Goal: Transaction & Acquisition: Purchase product/service

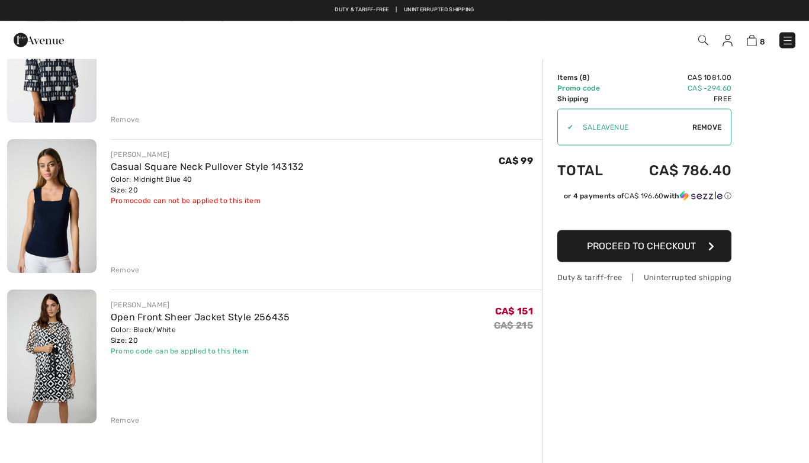
scroll to position [918, 0]
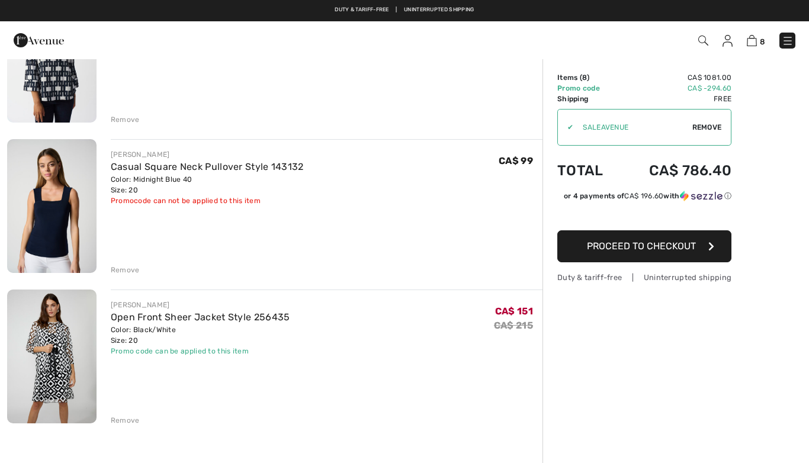
click at [126, 269] on div "Remove" at bounding box center [125, 270] width 29 height 11
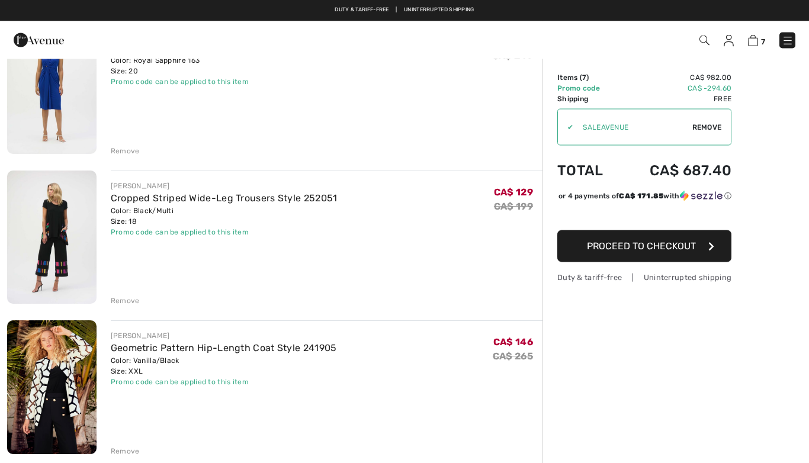
scroll to position [135, 0]
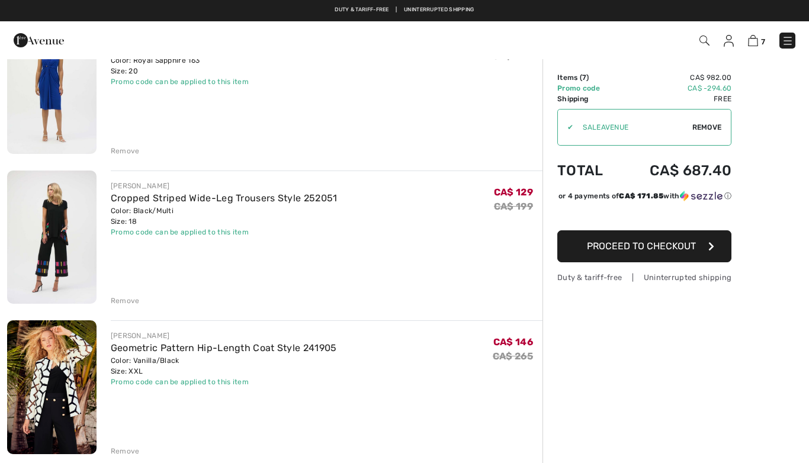
click at [260, 202] on link "Cropped Striped Wide-Leg Trousers Style 252051" at bounding box center [224, 198] width 227 height 11
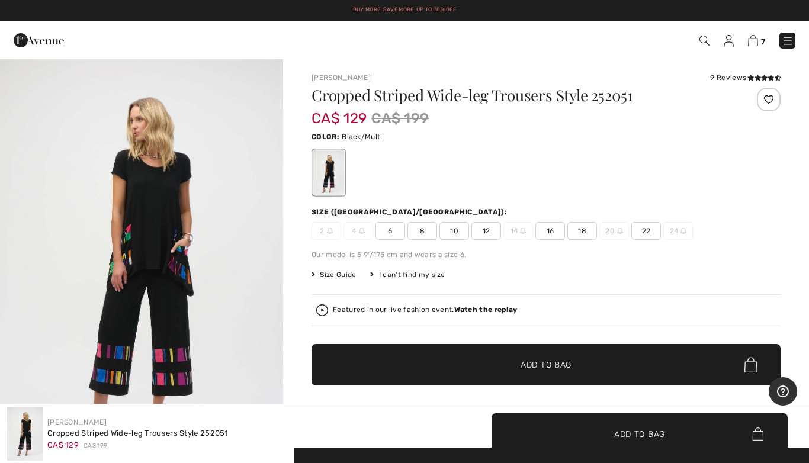
click at [339, 277] on span "Size Guide" at bounding box center [334, 275] width 44 height 11
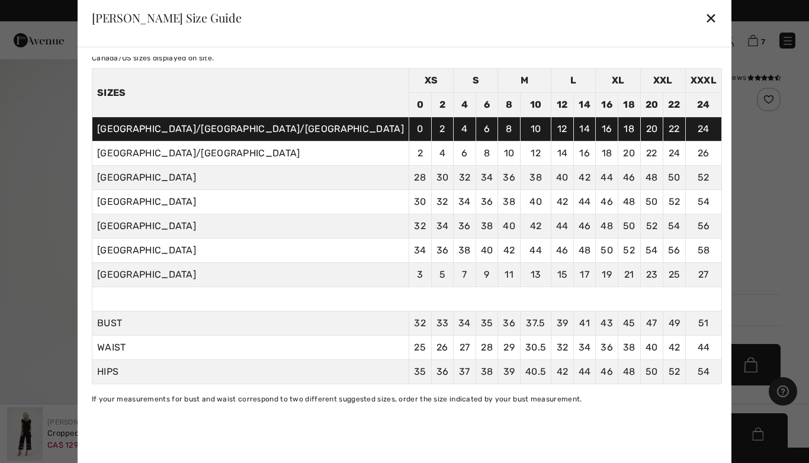
scroll to position [44, 0]
click at [705, 18] on div "✕" at bounding box center [711, 17] width 12 height 25
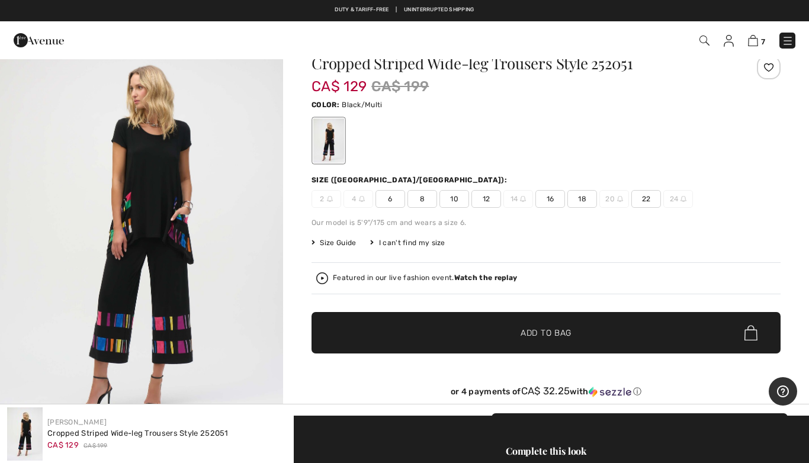
scroll to position [0, 0]
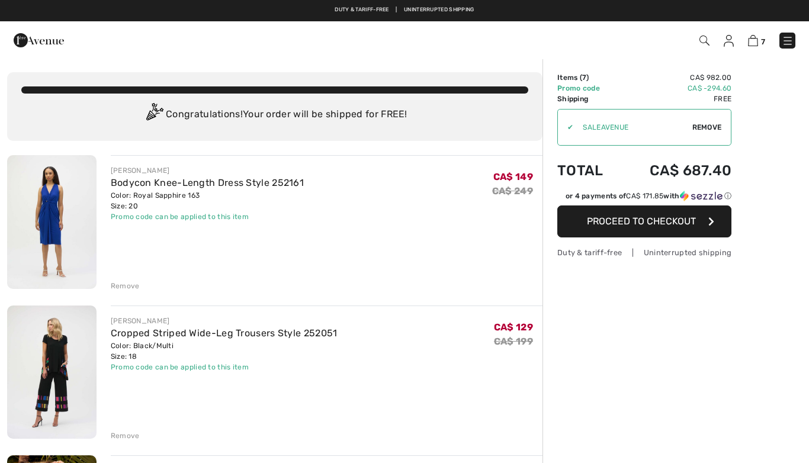
checkbox input "true"
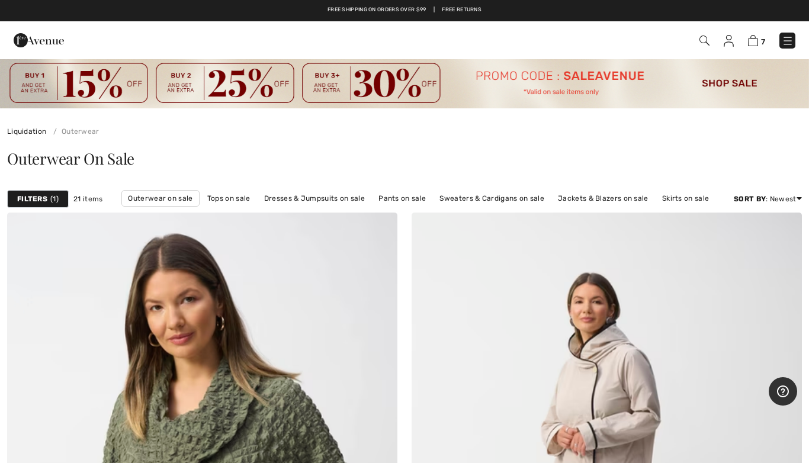
click at [406, 204] on link "Pants on sale" at bounding box center [402, 198] width 59 height 15
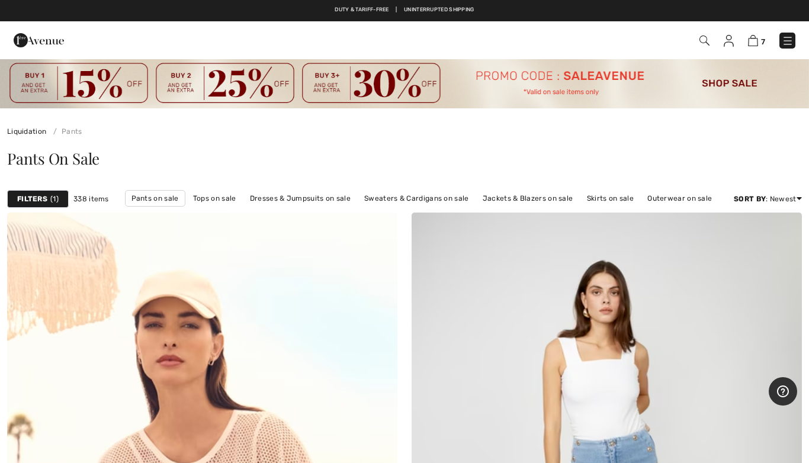
click at [26, 204] on strong "Filters" at bounding box center [32, 199] width 30 height 11
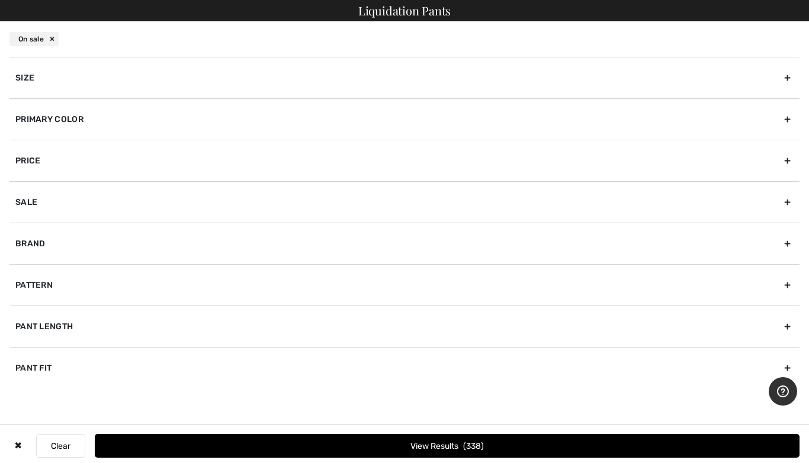
click at [198, 118] on div "Primary Color" at bounding box center [404, 118] width 790 height 41
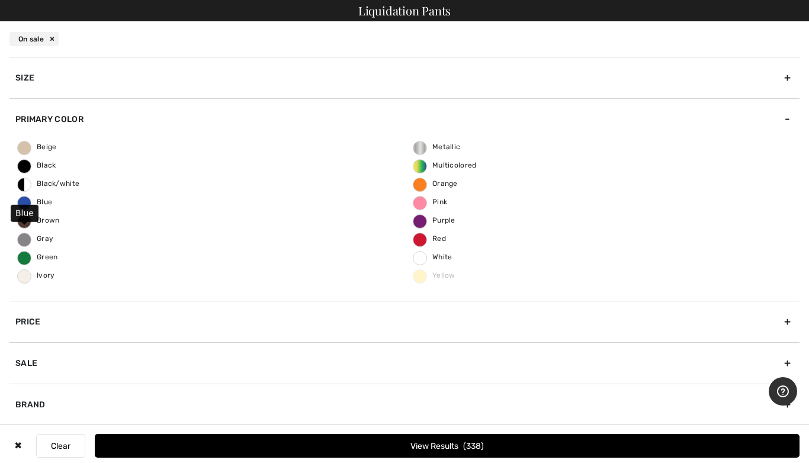
click at [30, 201] on span "Blue" at bounding box center [35, 202] width 34 height 8
click at [0, 0] on input "Blue" at bounding box center [0, 0] width 0 height 0
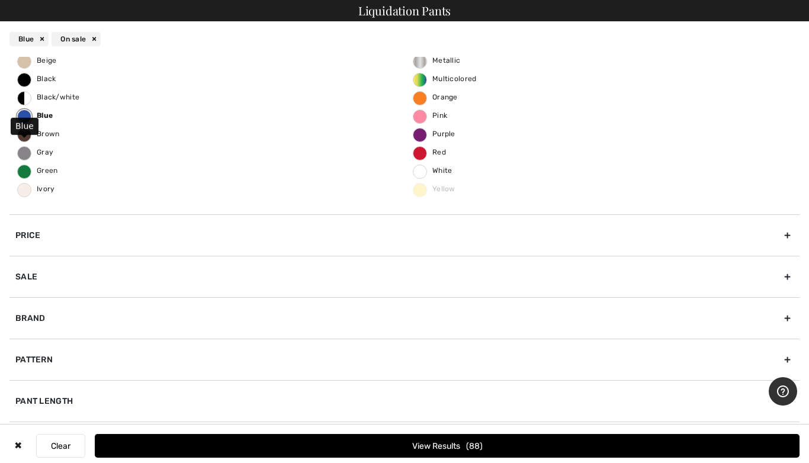
scroll to position [86, 0]
click at [336, 400] on div "Pant Length" at bounding box center [404, 400] width 790 height 41
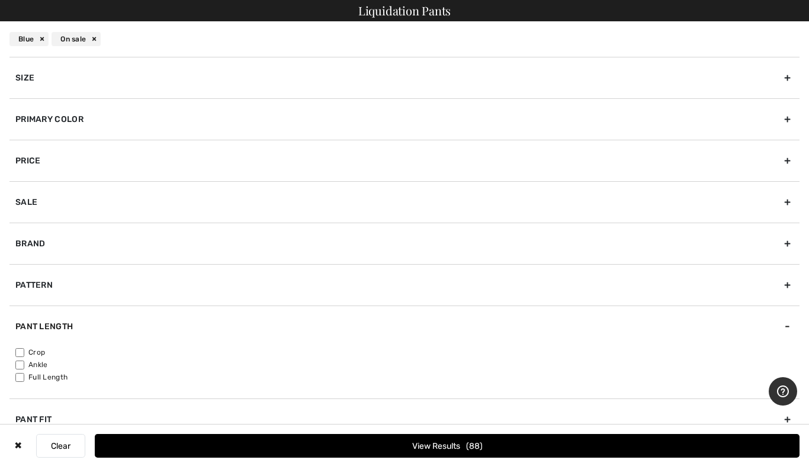
scroll to position [0, 0]
click at [23, 351] on input"] "Crop" at bounding box center [19, 352] width 9 height 9
checkbox input"] "true"
click at [489, 452] on button "View Results 34" at bounding box center [447, 446] width 705 height 24
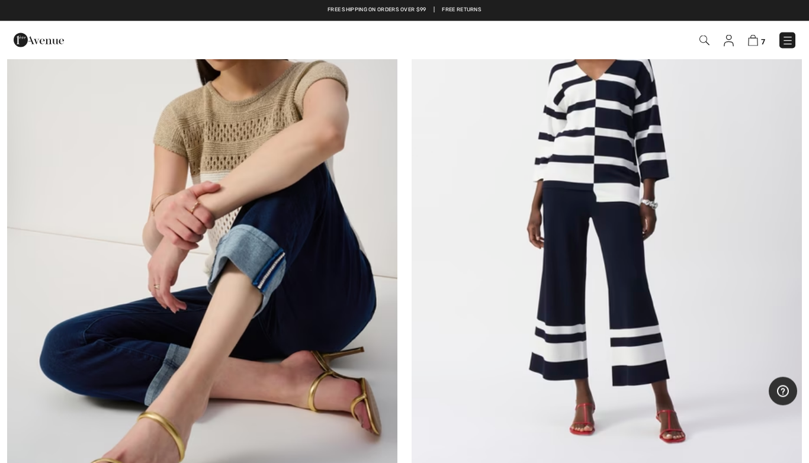
scroll to position [4244, 0]
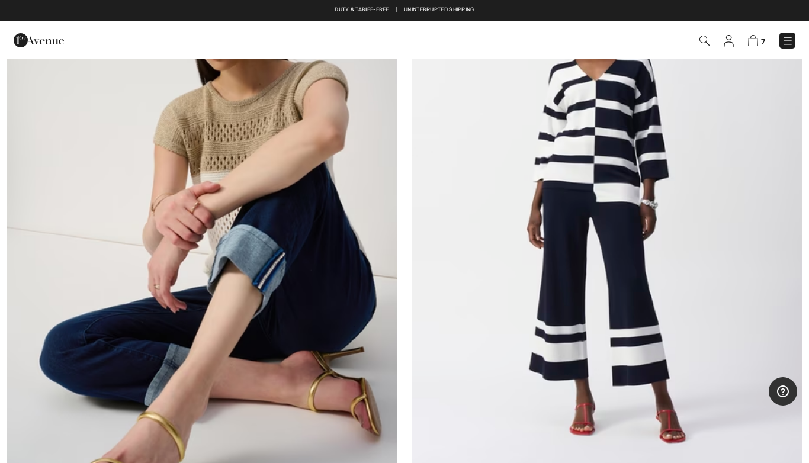
click at [559, 321] on img at bounding box center [607, 210] width 390 height 586
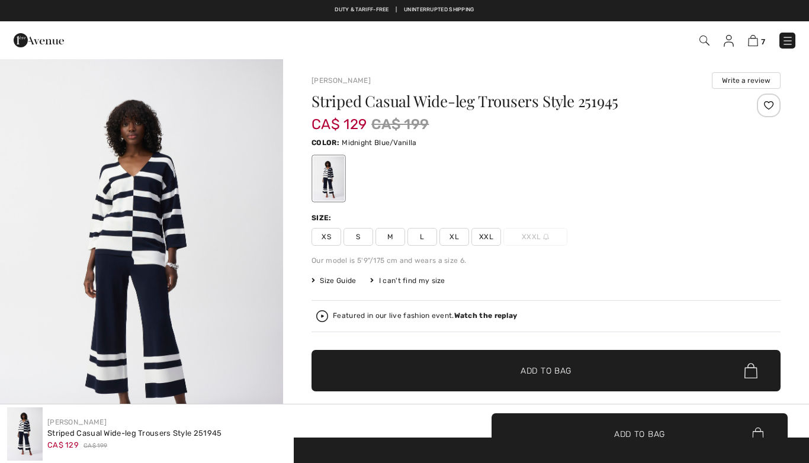
checkbox input "true"
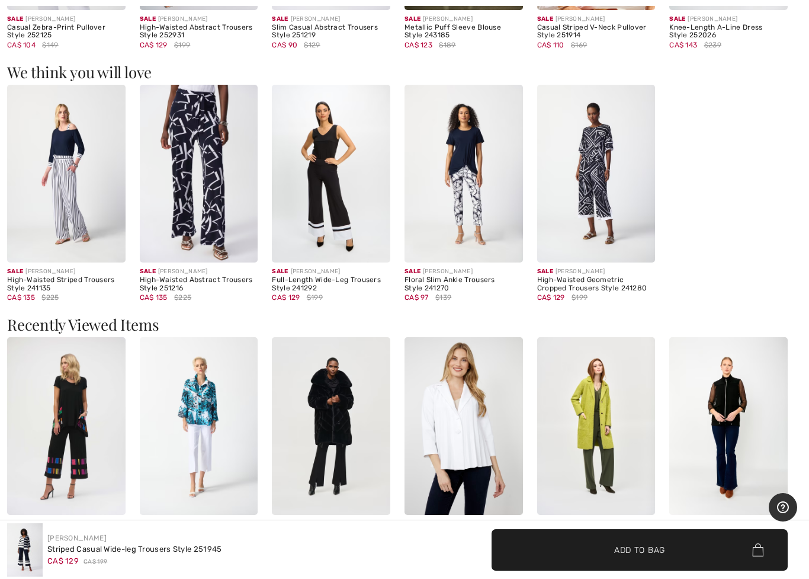
scroll to position [1408, 0]
click at [352, 201] on img at bounding box center [331, 173] width 118 height 177
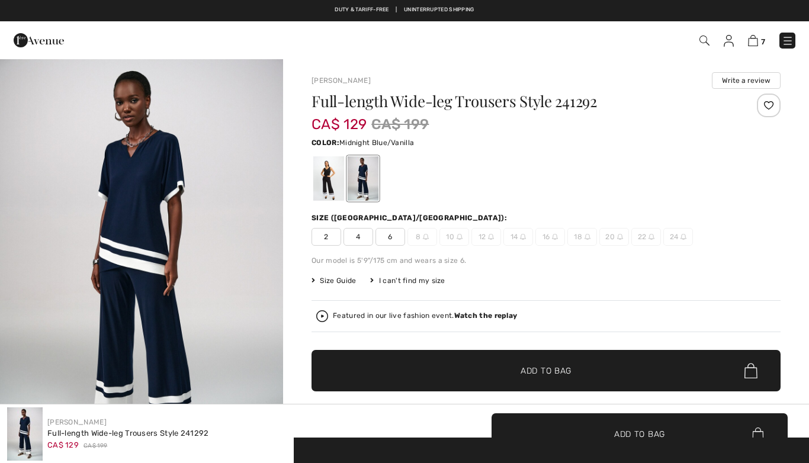
checkbox input "true"
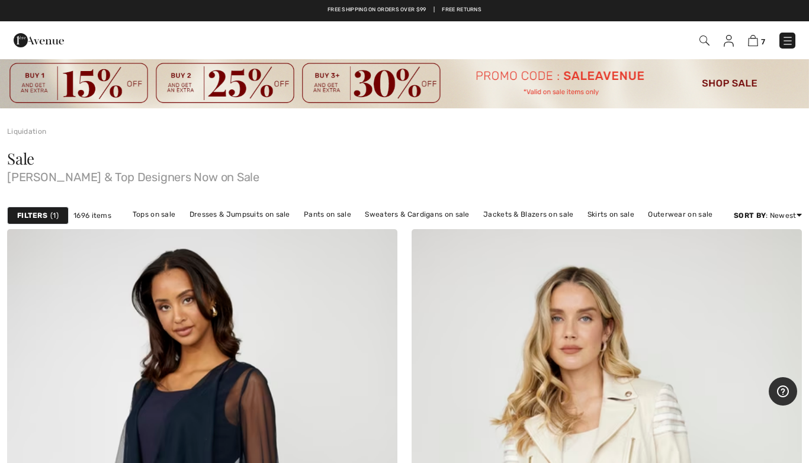
click at [531, 214] on link "Jackets & Blazers on sale" at bounding box center [528, 214] width 102 height 15
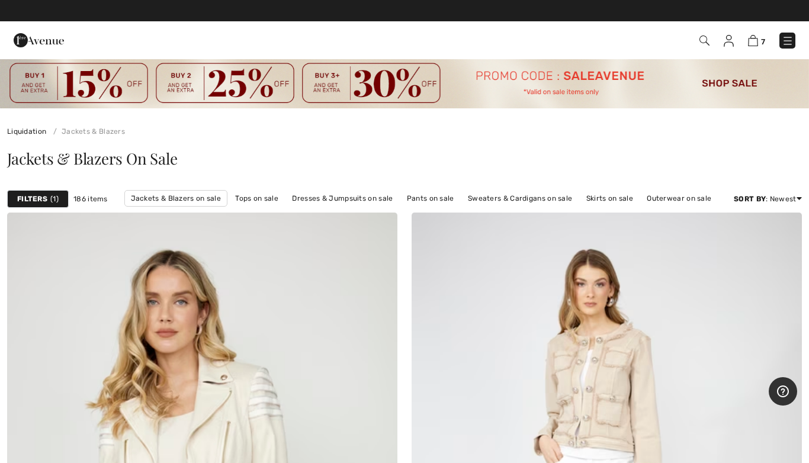
click at [40, 199] on strong "Filters" at bounding box center [32, 199] width 30 height 11
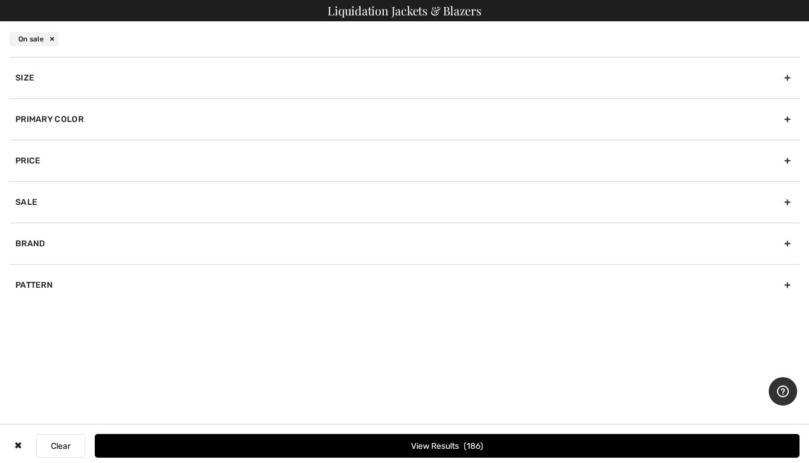
click at [82, 111] on div "Primary Color" at bounding box center [404, 118] width 790 height 41
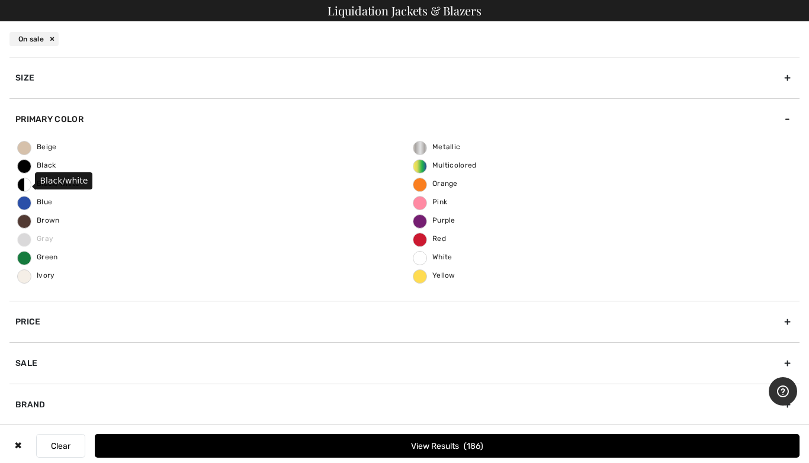
click at [30, 185] on span "Black/white" at bounding box center [49, 183] width 62 height 8
click at [0, 0] on input "Black/white" at bounding box center [0, 0] width 0 height 0
click at [41, 200] on span "Blue" at bounding box center [35, 202] width 34 height 8
click at [0, 0] on input "Blue" at bounding box center [0, 0] width 0 height 0
click at [517, 446] on button "View Results 53" at bounding box center [447, 446] width 705 height 24
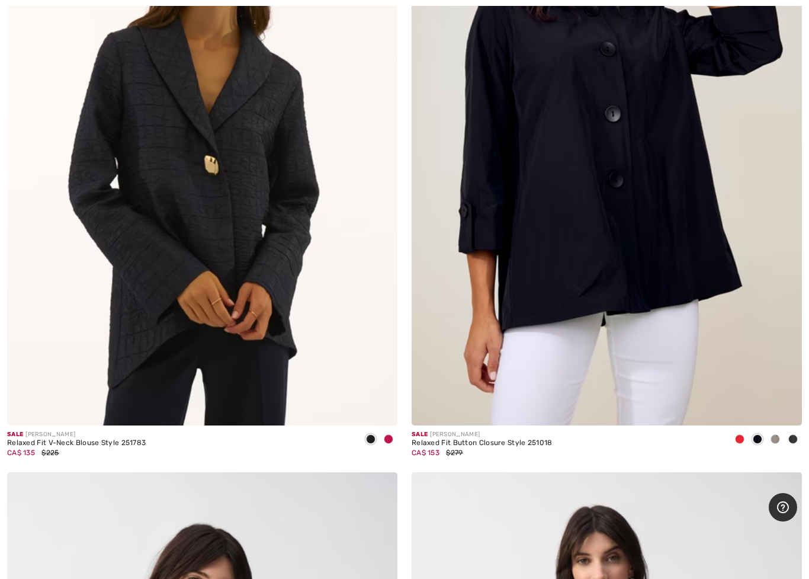
scroll to position [2905, 0]
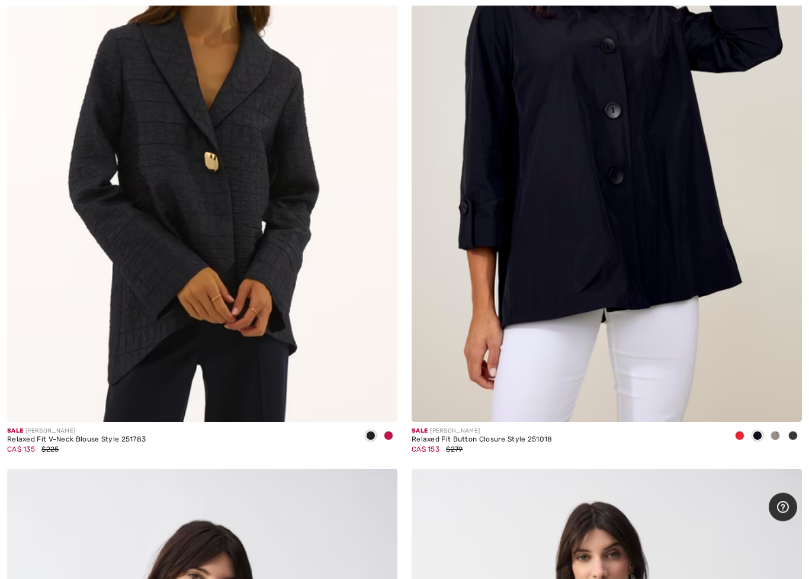
click at [608, 246] on img at bounding box center [607, 130] width 390 height 586
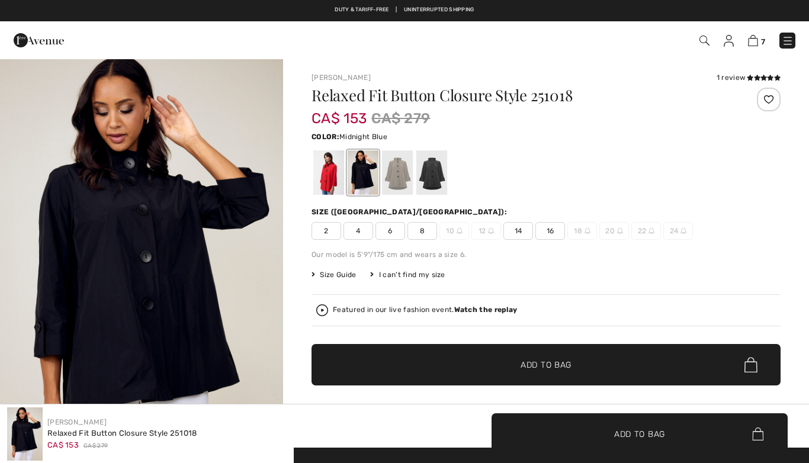
checkbox input "true"
click at [342, 179] on div at bounding box center [328, 172] width 31 height 44
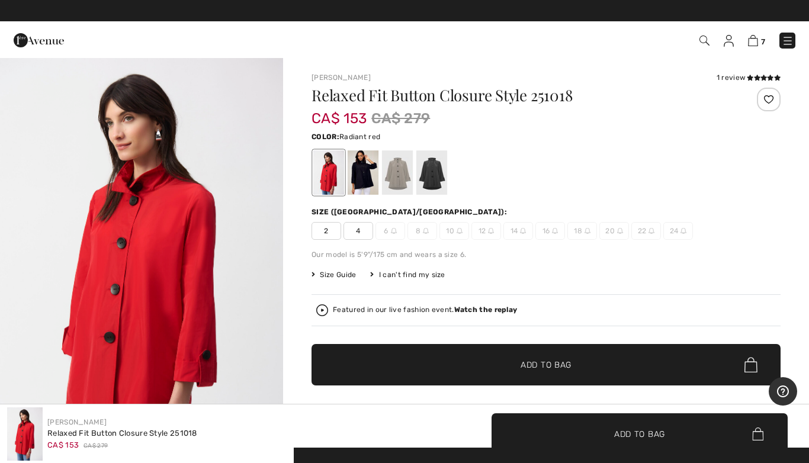
click at [370, 174] on div at bounding box center [363, 172] width 31 height 44
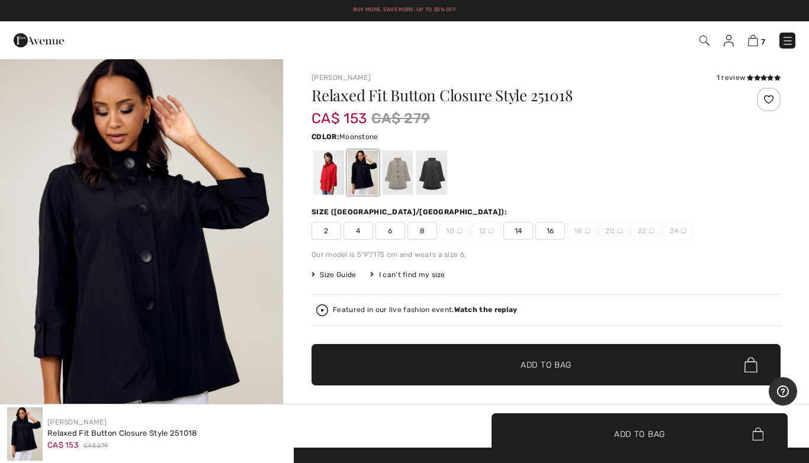
click at [400, 178] on div at bounding box center [397, 172] width 31 height 44
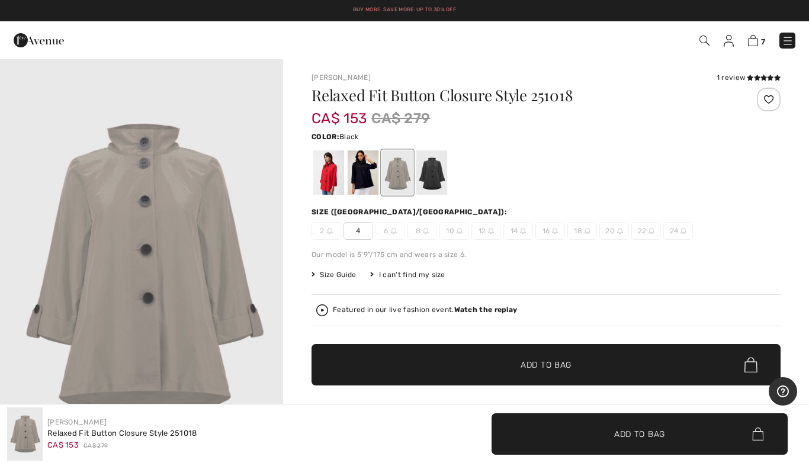
click at [435, 177] on div at bounding box center [431, 172] width 31 height 44
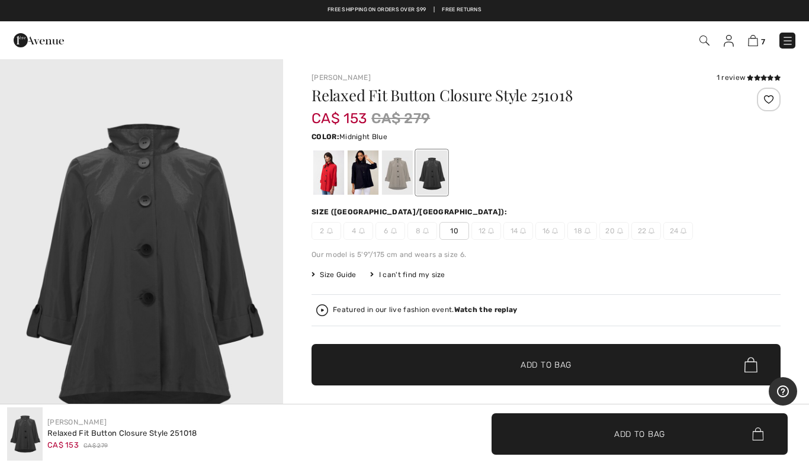
click at [379, 163] on div at bounding box center [363, 172] width 31 height 44
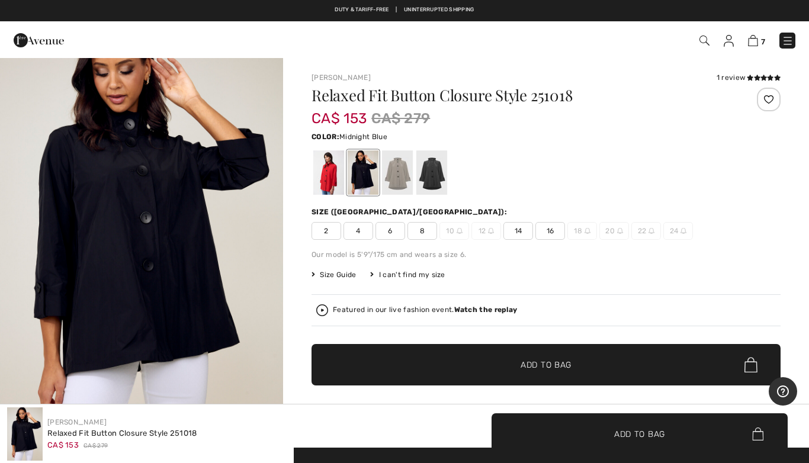
scroll to position [21, 0]
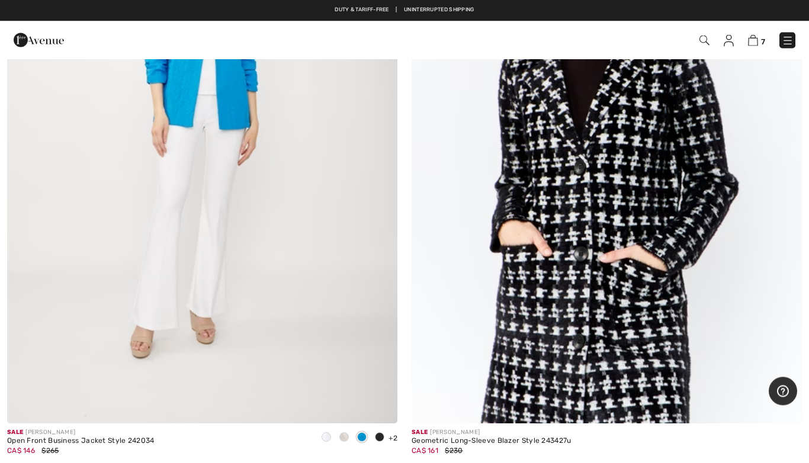
scroll to position [10184, 0]
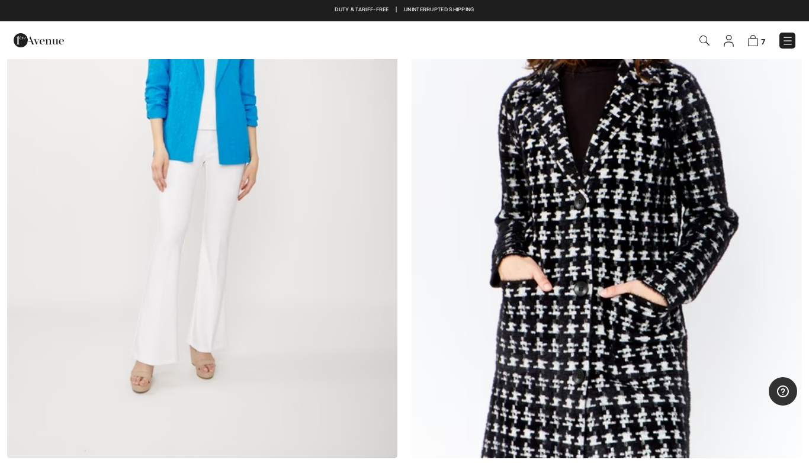
click at [618, 349] on img at bounding box center [607, 166] width 390 height 586
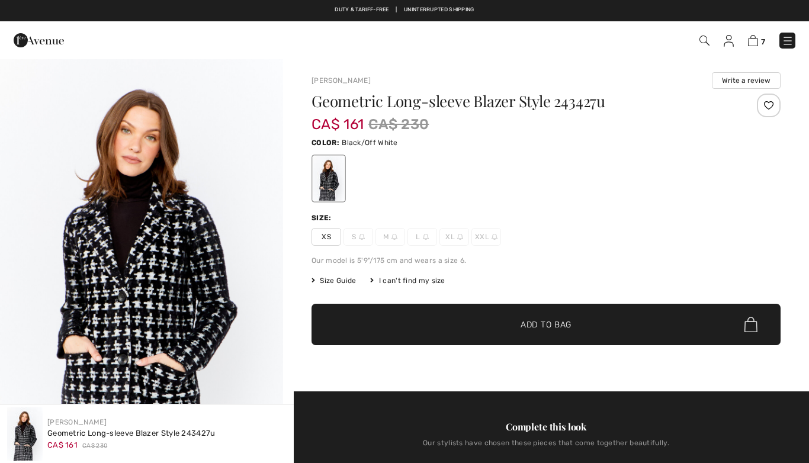
checkbox input "true"
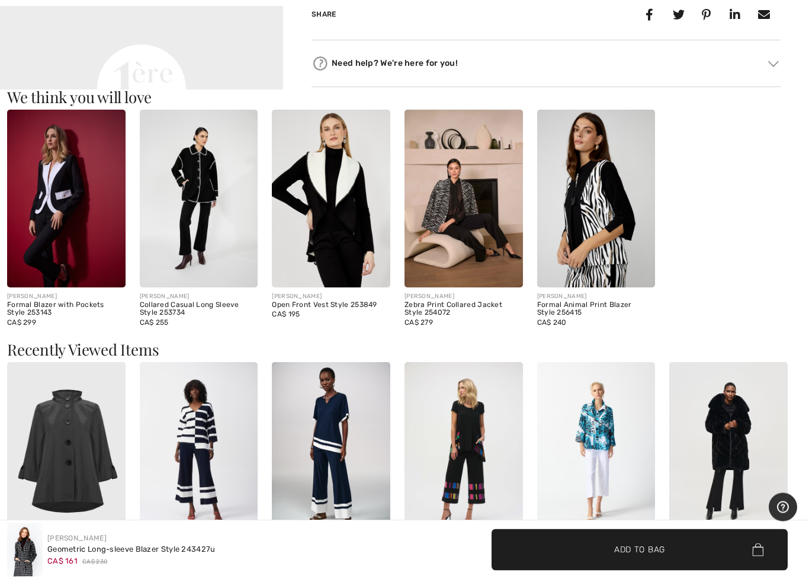
scroll to position [1057, 0]
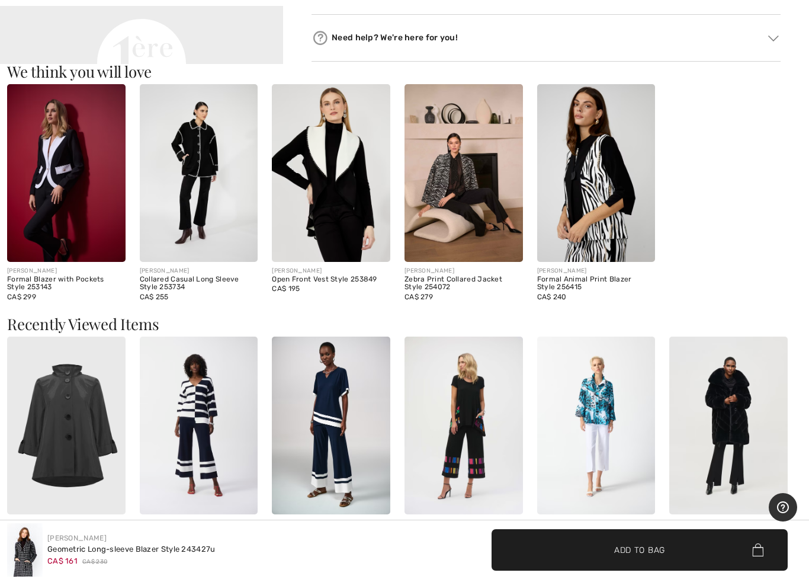
click at [212, 178] on img at bounding box center [199, 172] width 118 height 177
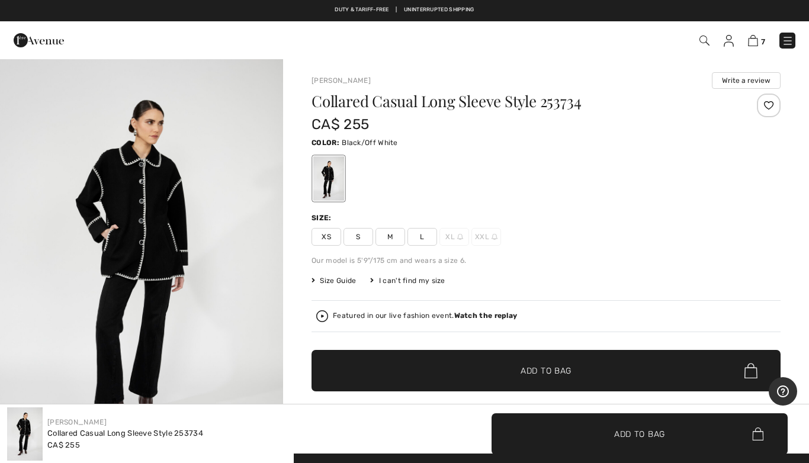
click at [178, 269] on img "1 / 4" at bounding box center [141, 270] width 283 height 425
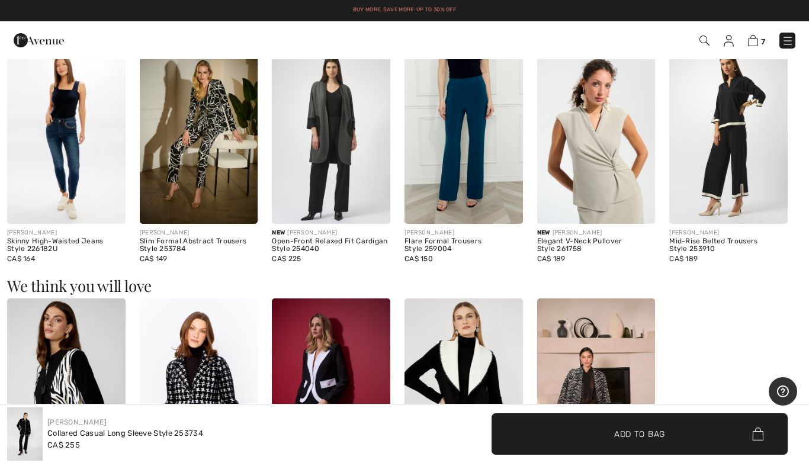
scroll to position [1162, 0]
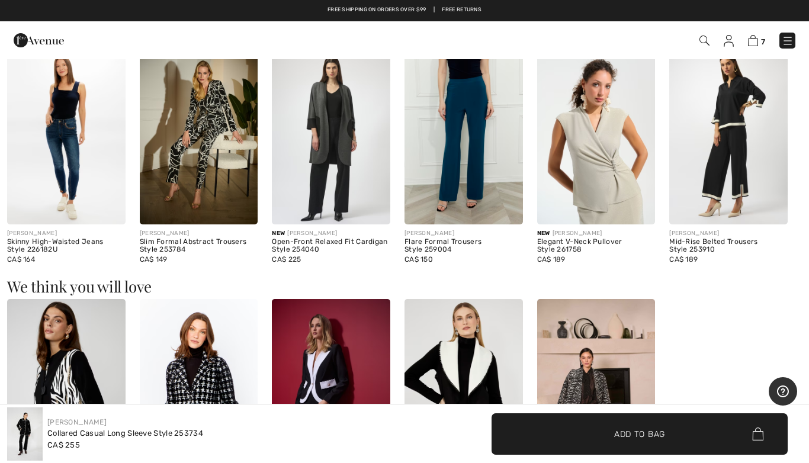
click at [727, 155] on img at bounding box center [728, 135] width 118 height 177
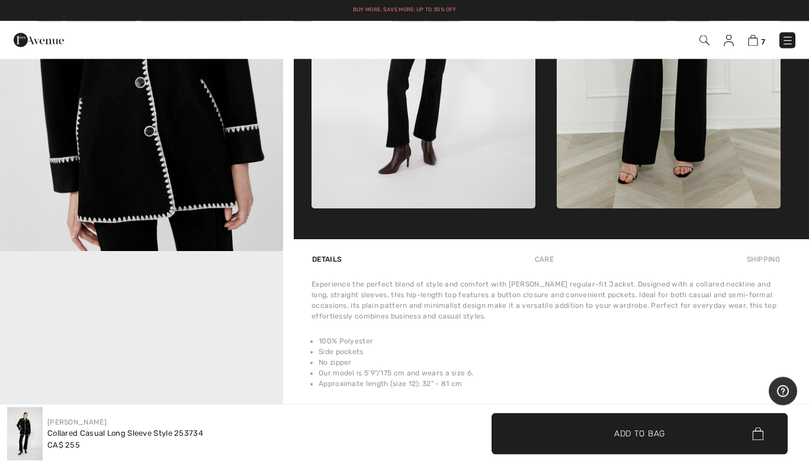
scroll to position [647, 0]
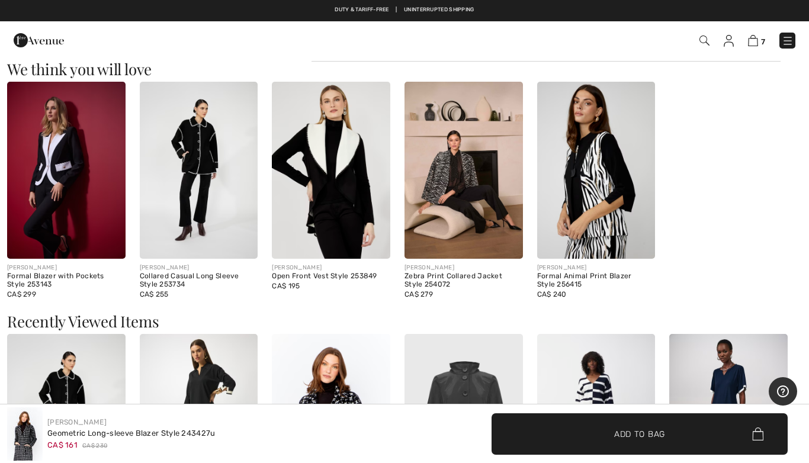
click at [354, 198] on img at bounding box center [331, 170] width 118 height 177
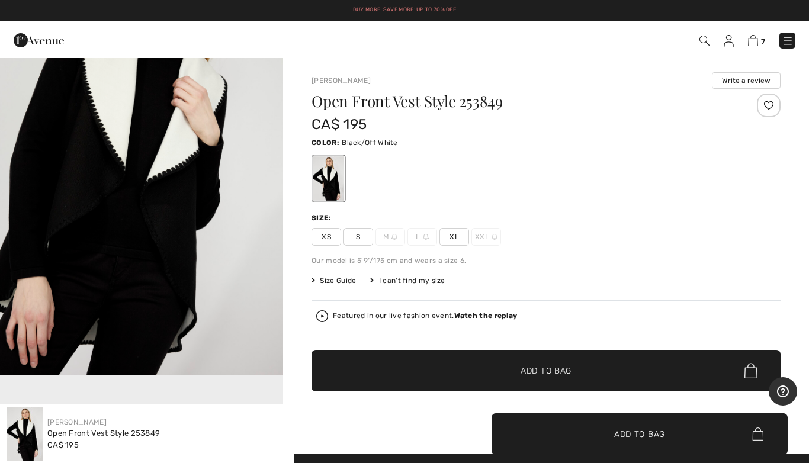
scroll to position [524, 0]
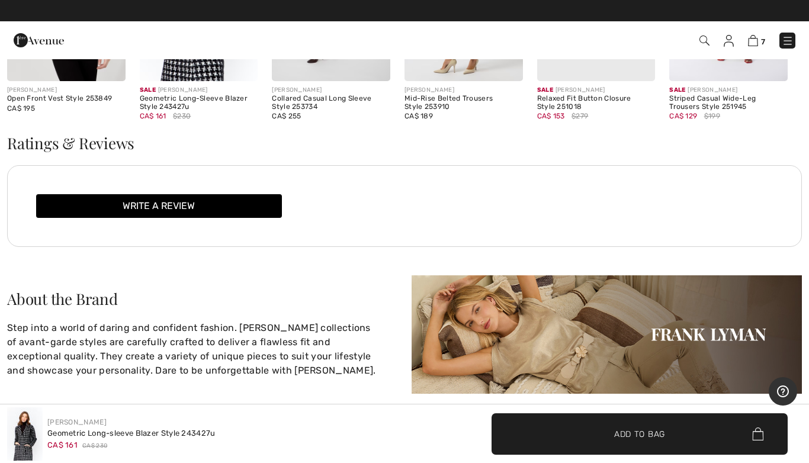
scroll to position [1486, 0]
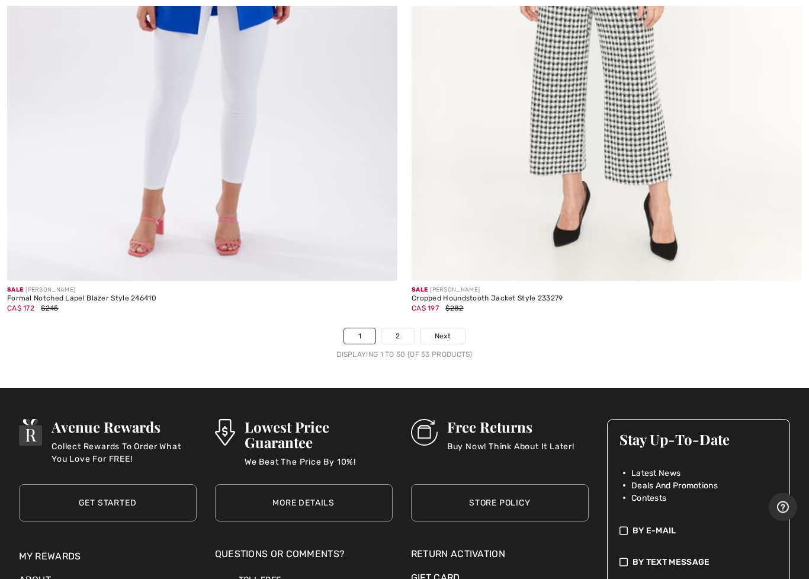
scroll to position [16300, 0]
click at [402, 328] on link "2" at bounding box center [398, 335] width 33 height 15
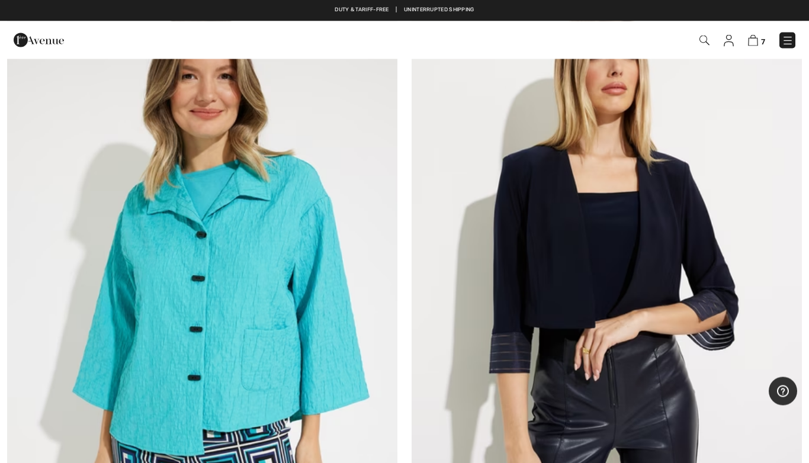
scroll to position [222, 0]
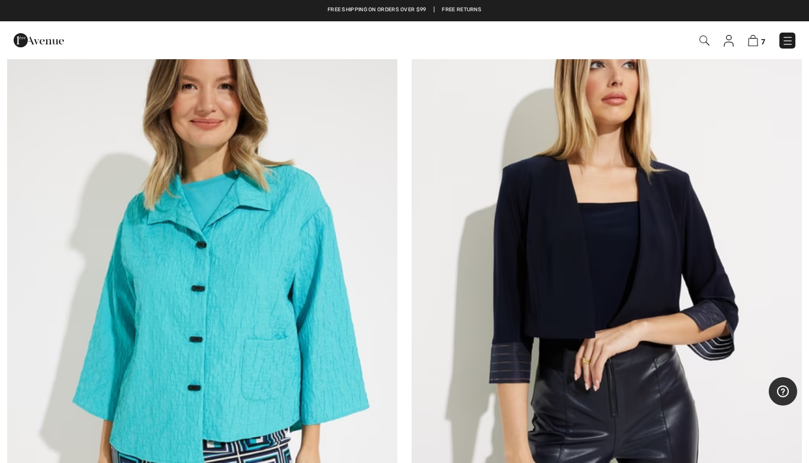
click at [298, 352] on img at bounding box center [202, 284] width 390 height 586
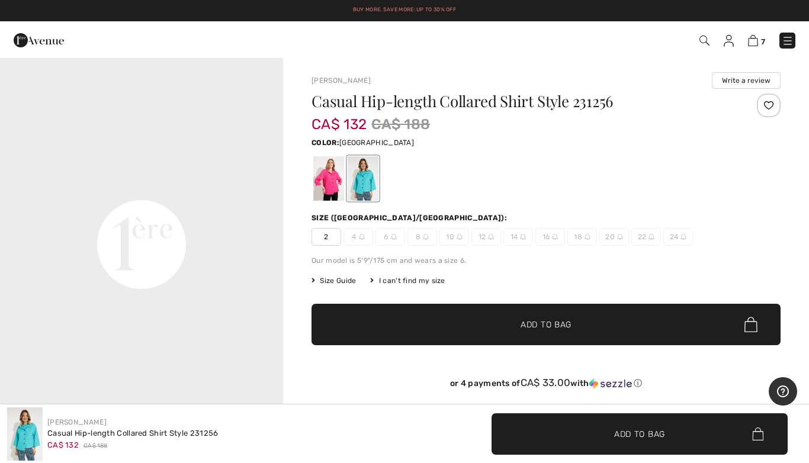
scroll to position [879, 0]
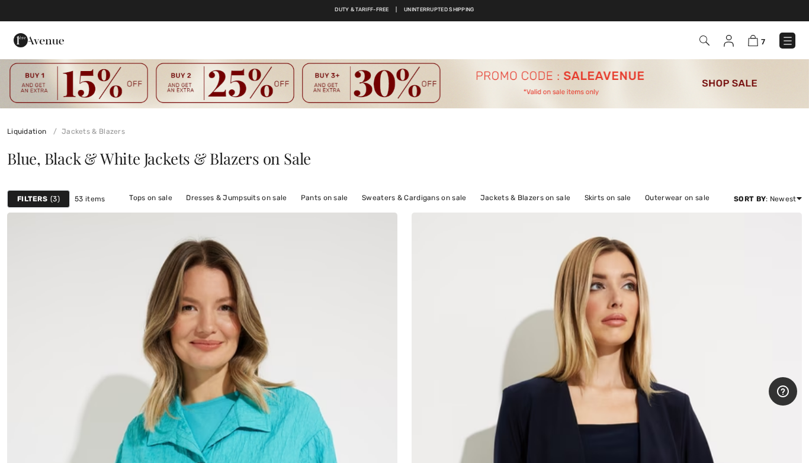
click at [753, 40] on img at bounding box center [753, 40] width 10 height 11
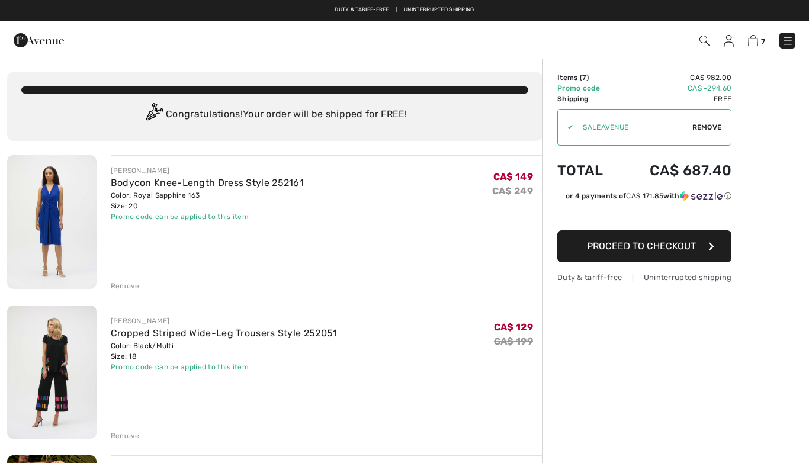
click at [62, 222] on img at bounding box center [51, 222] width 89 height 134
click at [60, 213] on img at bounding box center [51, 222] width 89 height 134
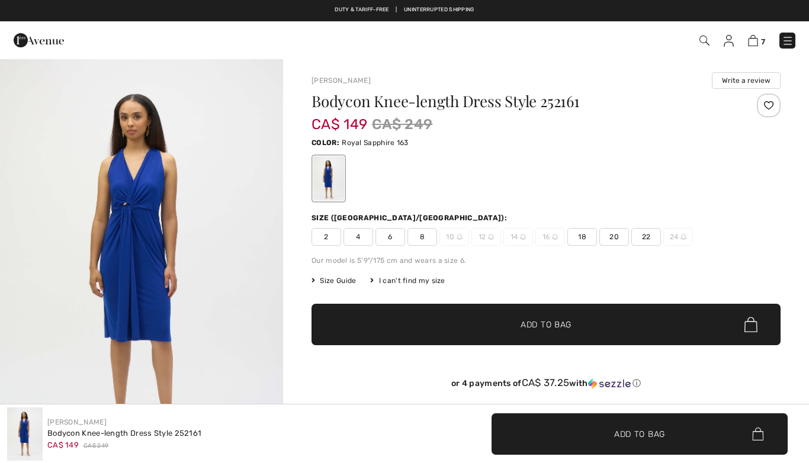
checkbox input "true"
click at [136, 243] on img "1 / 4" at bounding box center [141, 270] width 283 height 424
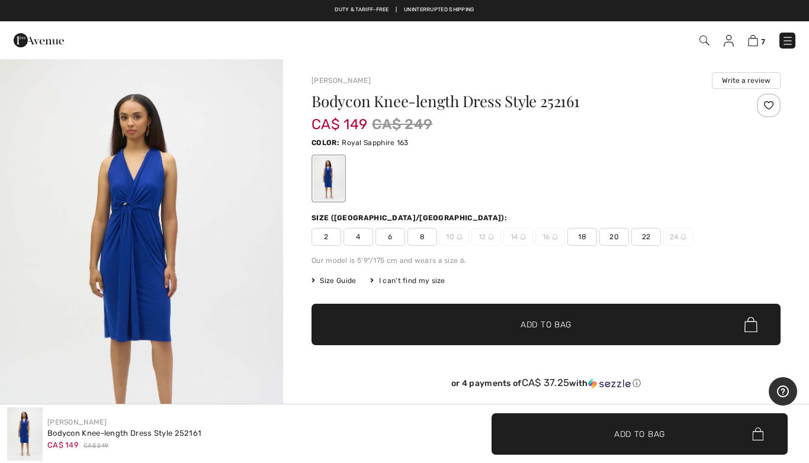
click at [755, 39] on img at bounding box center [753, 40] width 10 height 11
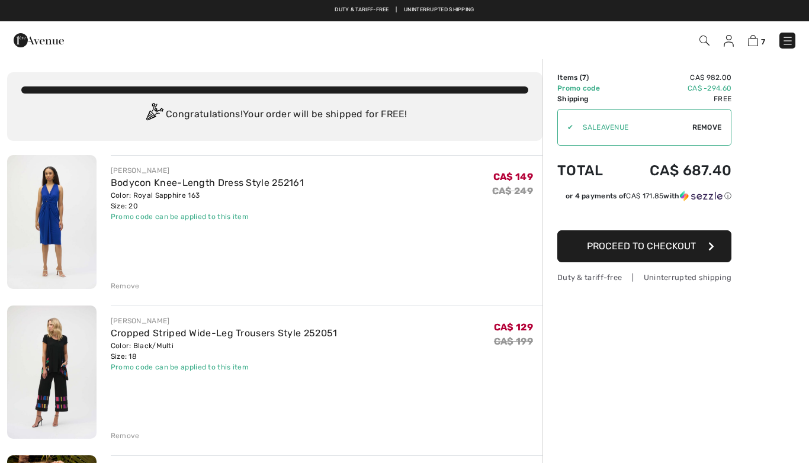
click at [124, 286] on div "Remove" at bounding box center [125, 286] width 29 height 11
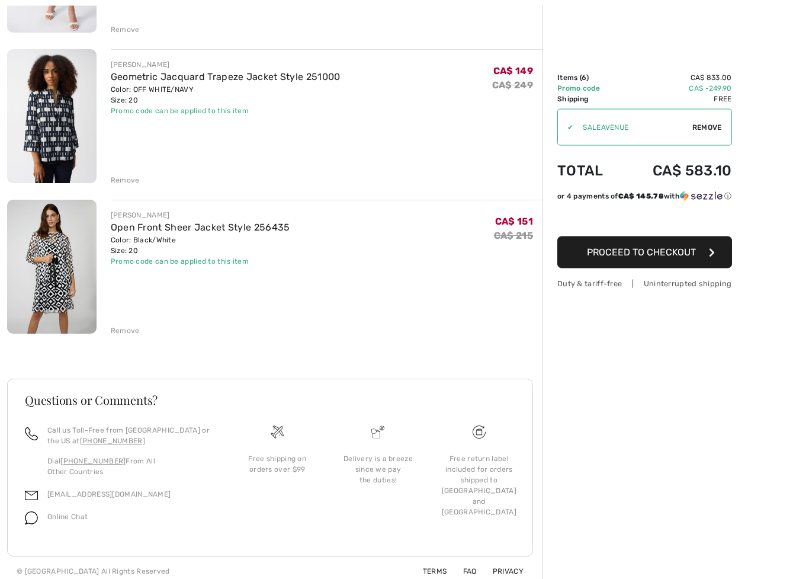
scroll to position [714, 0]
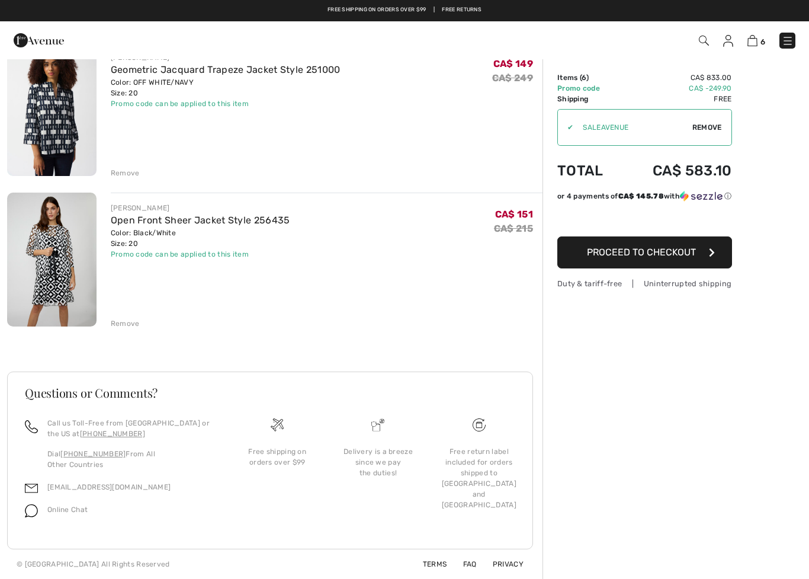
click at [46, 261] on img at bounding box center [51, 260] width 89 height 134
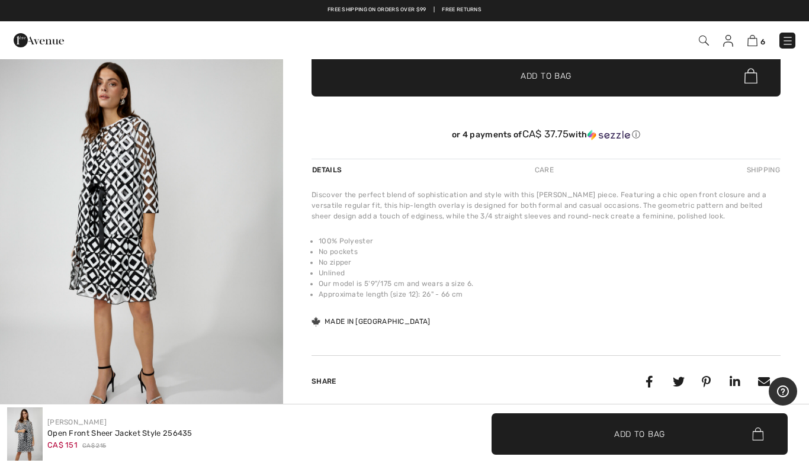
scroll to position [225, 0]
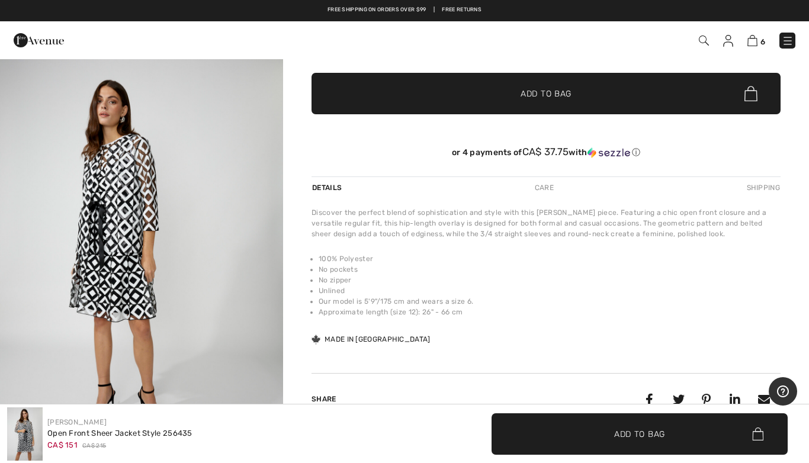
click at [101, 271] on img "4 / 4" at bounding box center [141, 262] width 283 height 425
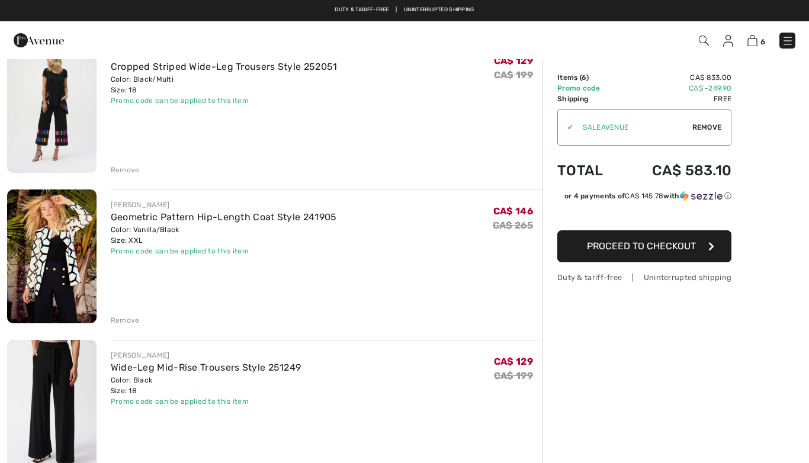
scroll to position [116, 0]
click at [308, 217] on link "Geometric Pattern Hip-Length Coat Style 241905" at bounding box center [224, 217] width 226 height 11
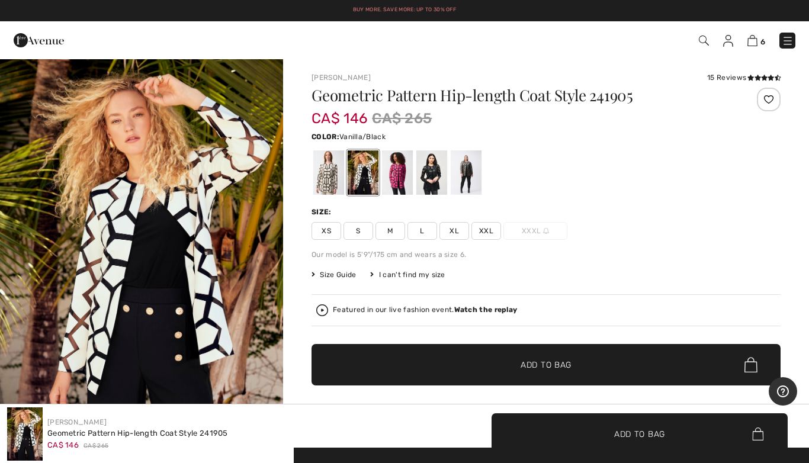
click at [769, 34] on span "6" at bounding box center [571, 41] width 449 height 16
click at [761, 37] on span "6" at bounding box center [763, 41] width 5 height 9
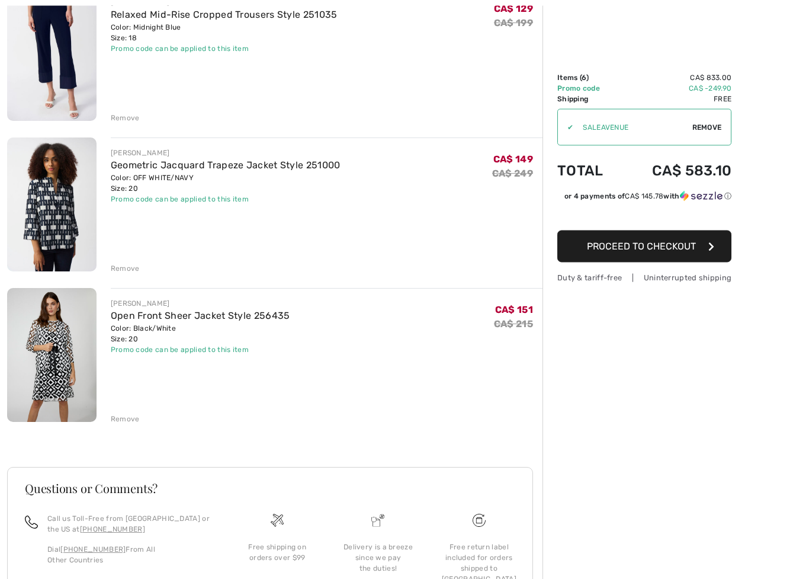
scroll to position [619, 0]
click at [129, 418] on div "Remove" at bounding box center [125, 418] width 29 height 11
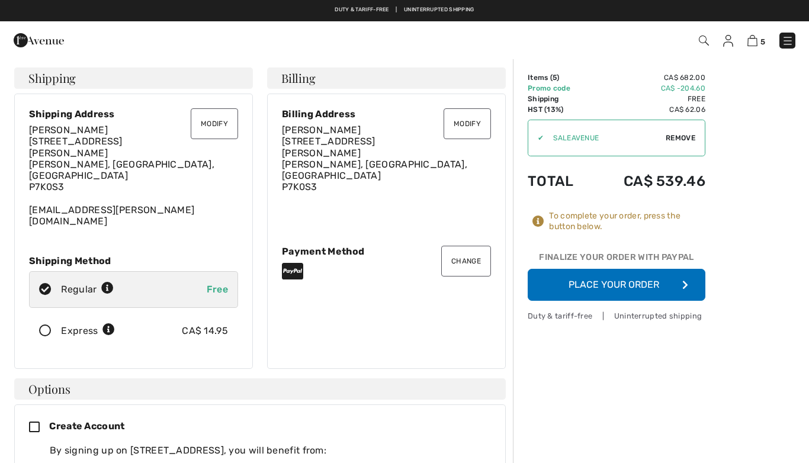
click at [647, 291] on button "Place Your Order" at bounding box center [617, 285] width 178 height 32
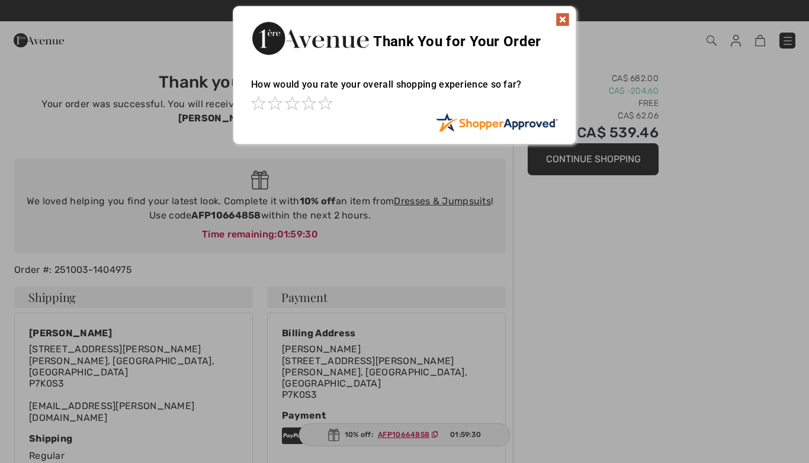
click at [552, 21] on div "Thank You for Your Order" at bounding box center [404, 37] width 342 height 60
click at [562, 20] on img at bounding box center [563, 19] width 14 height 14
